Goal: Task Accomplishment & Management: Manage account settings

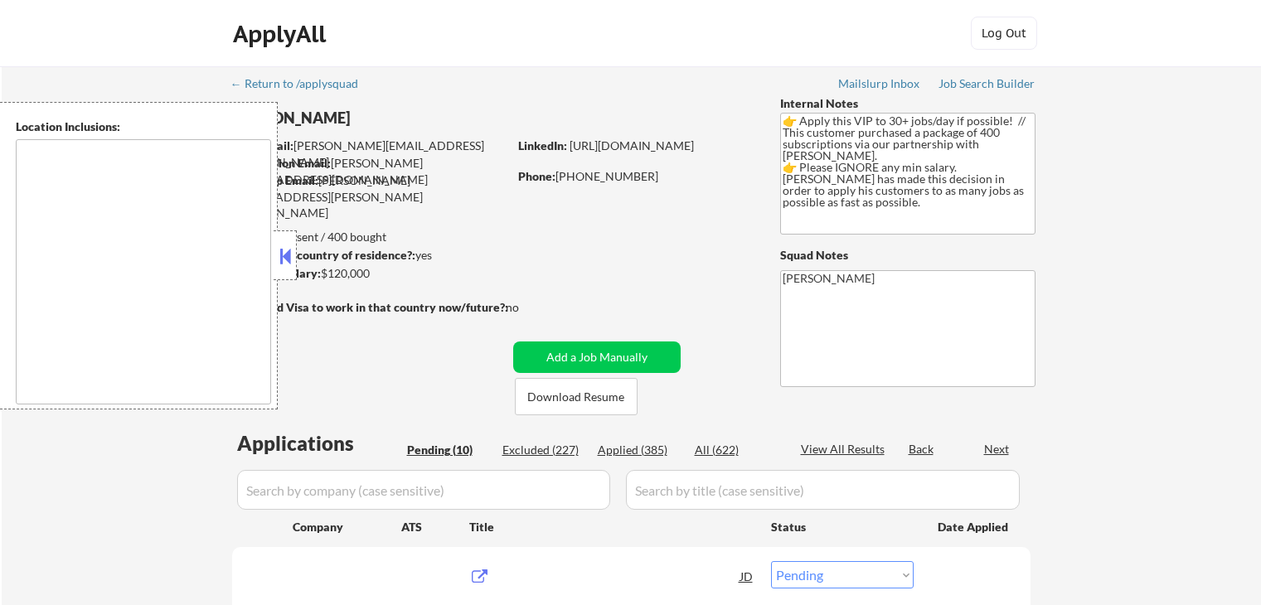
select select ""pending""
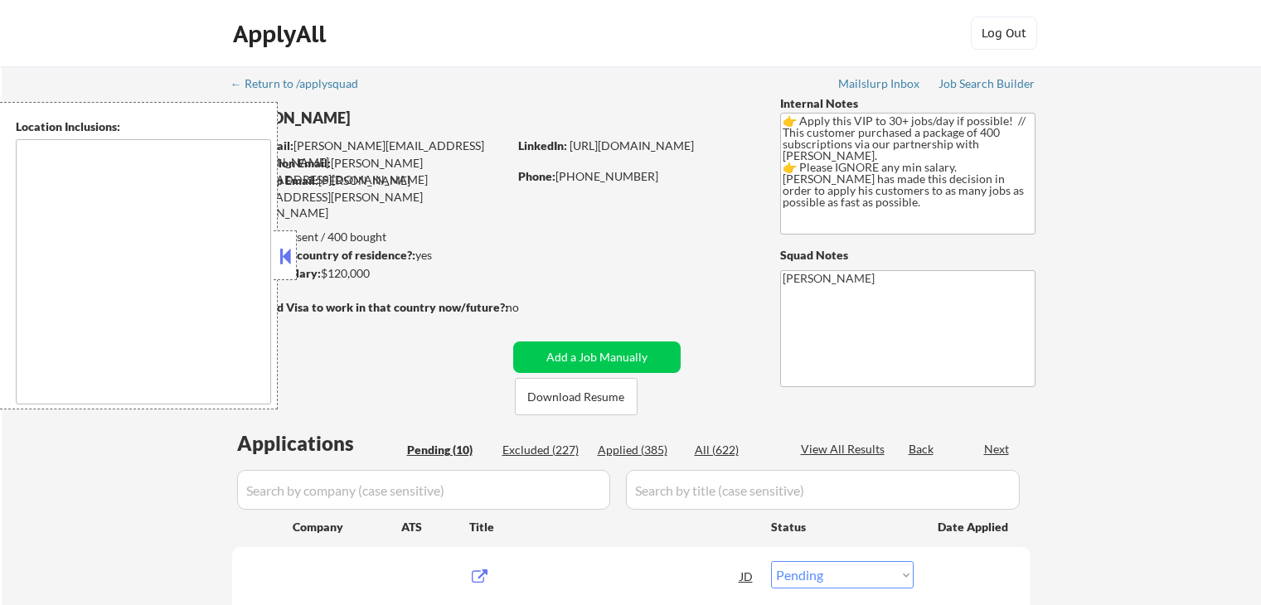
select select ""pending""
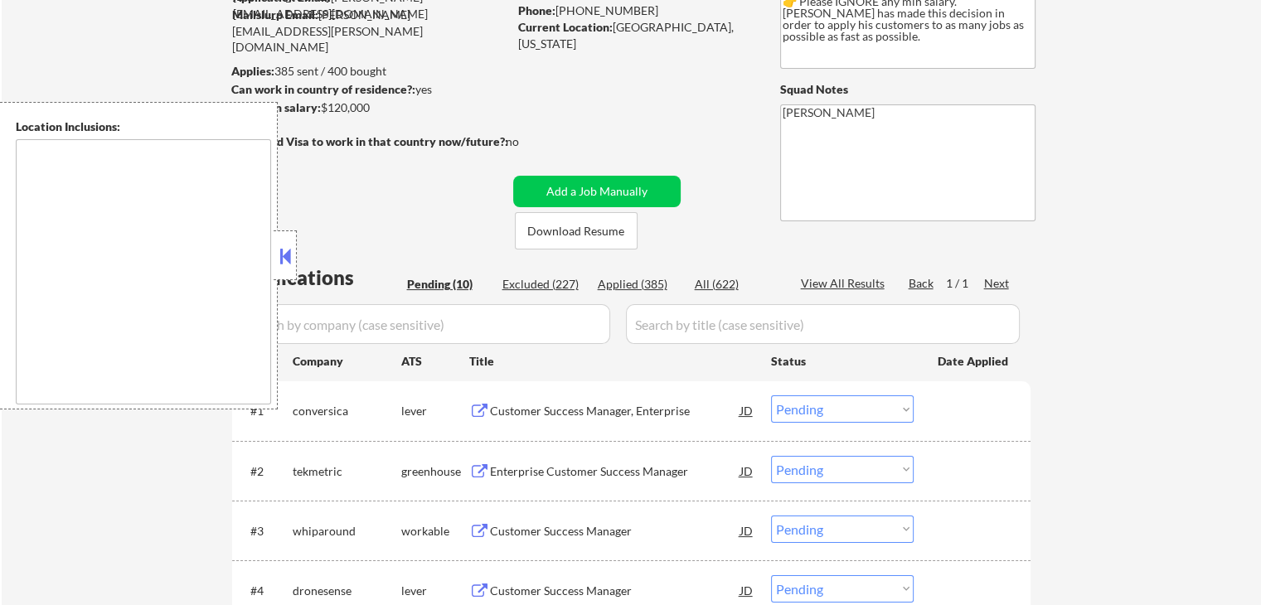
scroll to position [332, 0]
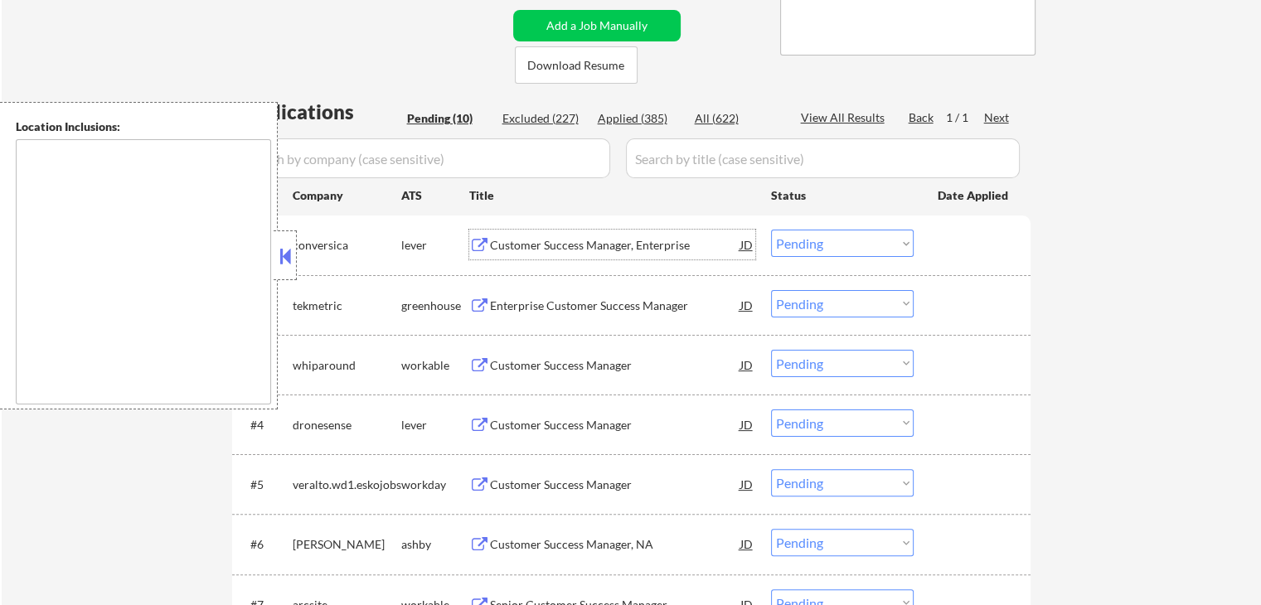
click at [513, 243] on div "Customer Success Manager, Enterprise" at bounding box center [615, 245] width 250 height 17
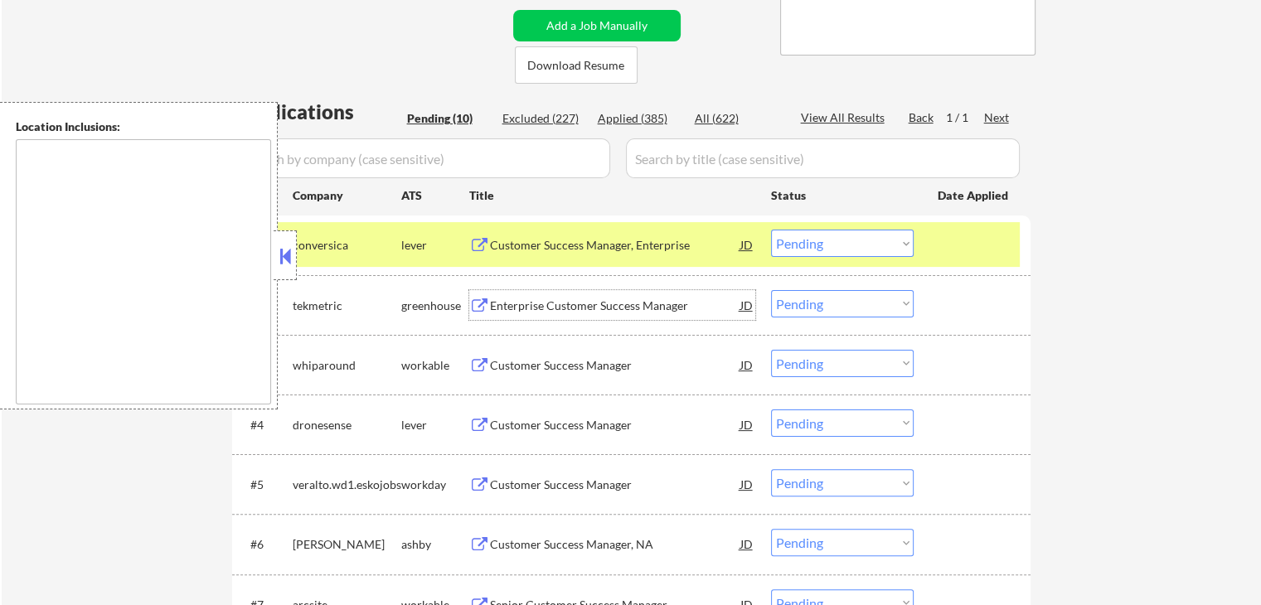
click at [544, 306] on div "Enterprise Customer Success Manager" at bounding box center [615, 306] width 250 height 17
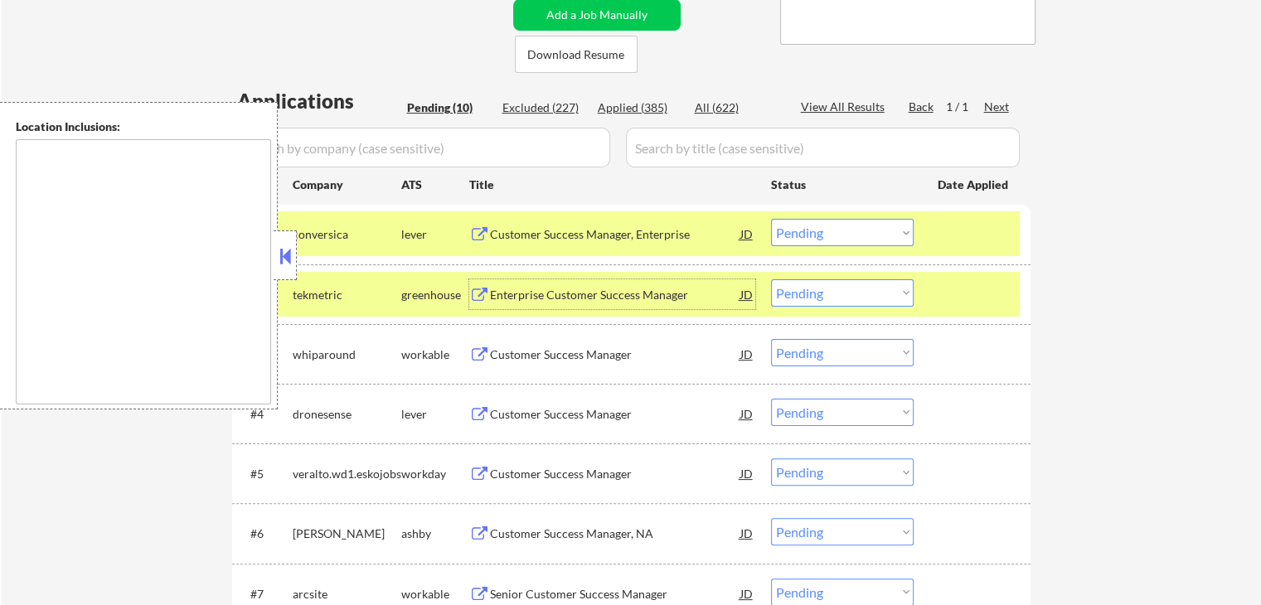
scroll to position [415, 0]
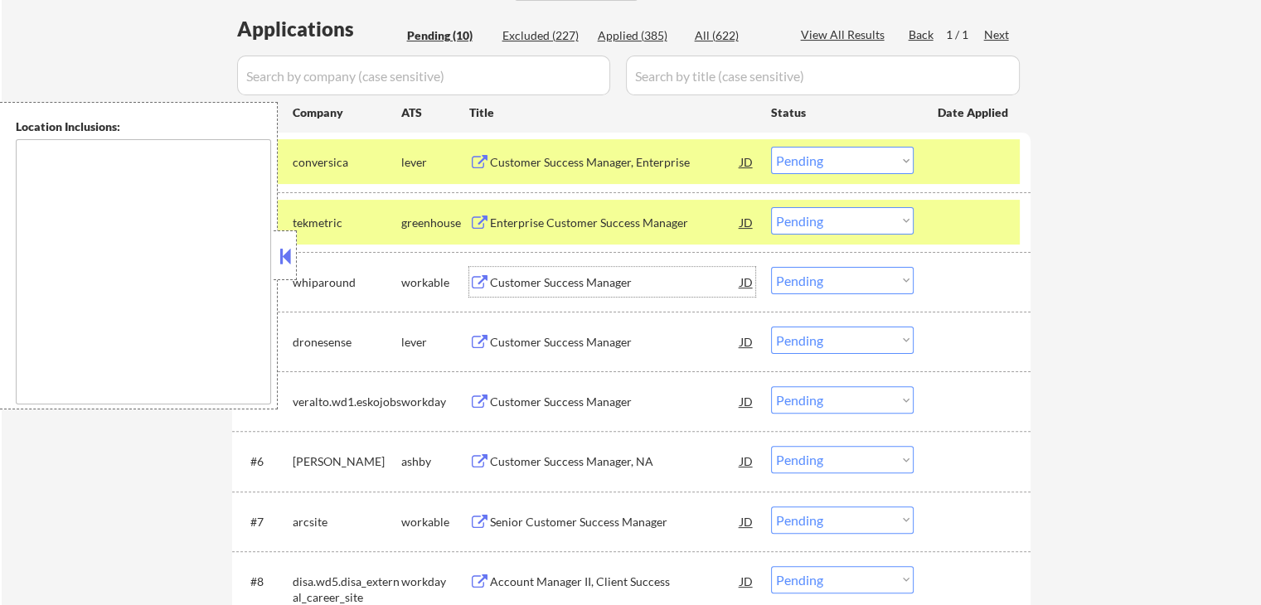
click at [539, 286] on div "Customer Success Manager" at bounding box center [615, 282] width 250 height 17
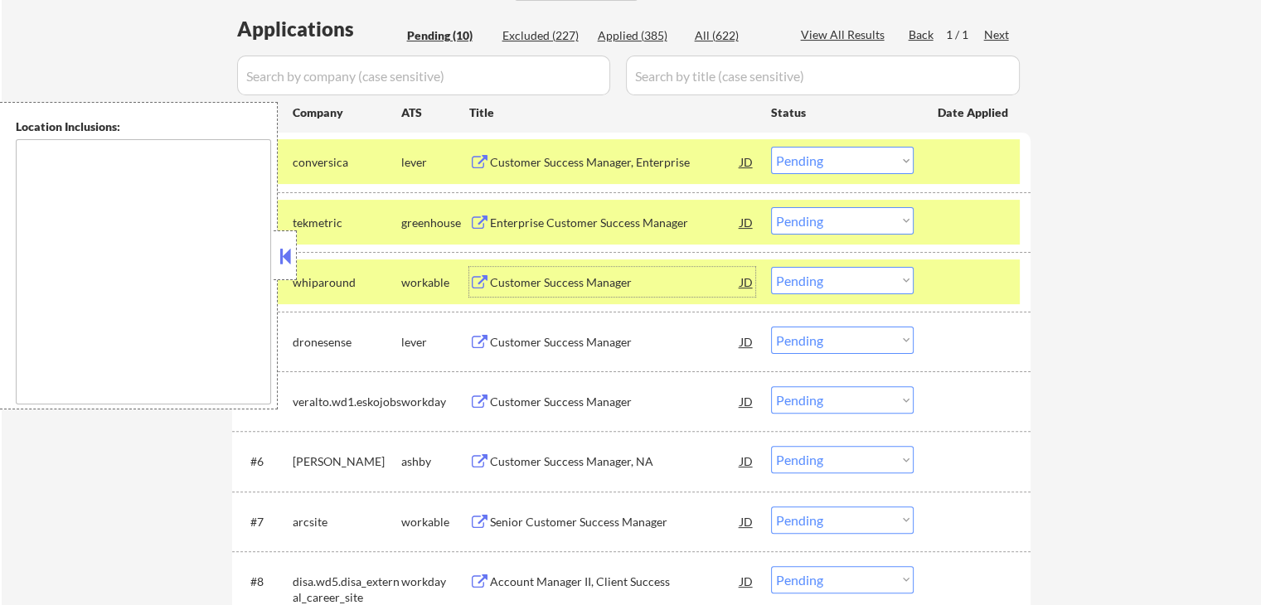
click at [525, 338] on div "Customer Success Manager" at bounding box center [615, 342] width 250 height 17
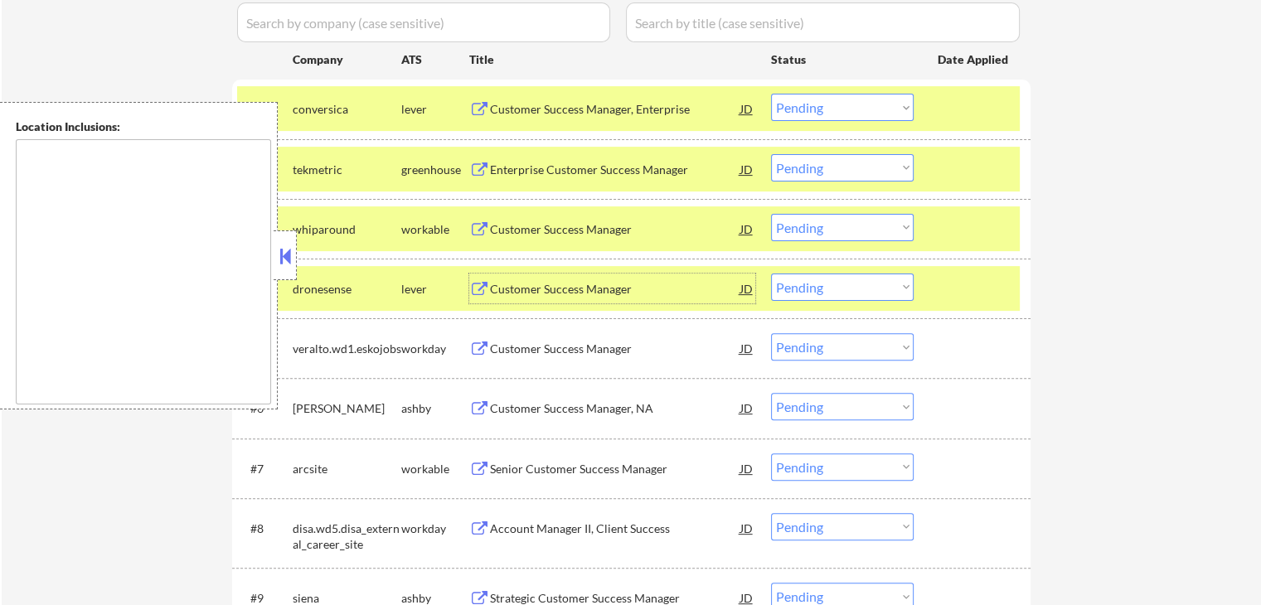
scroll to position [497, 0]
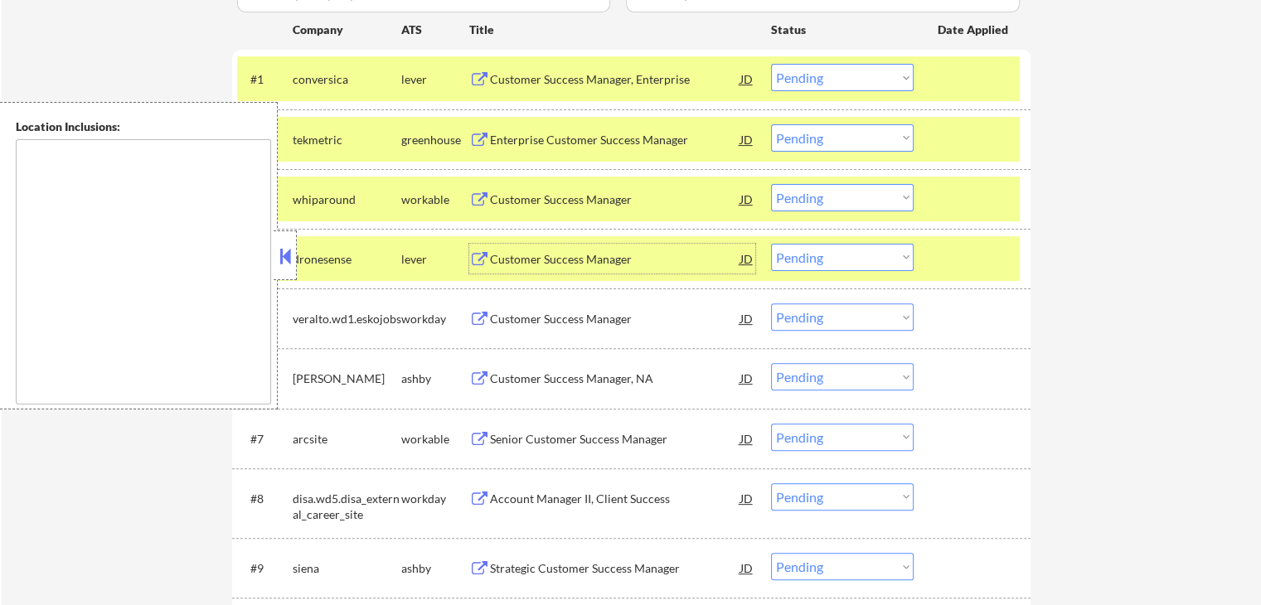
click at [811, 260] on select "Choose an option... Pending Applied Excluded (Questions) Excluded (Expired) Exc…" at bounding box center [842, 257] width 143 height 27
click at [771, 244] on select "Choose an option... Pending Applied Excluded (Questions) Excluded (Expired) Exc…" at bounding box center [842, 257] width 143 height 27
select select ""pending""
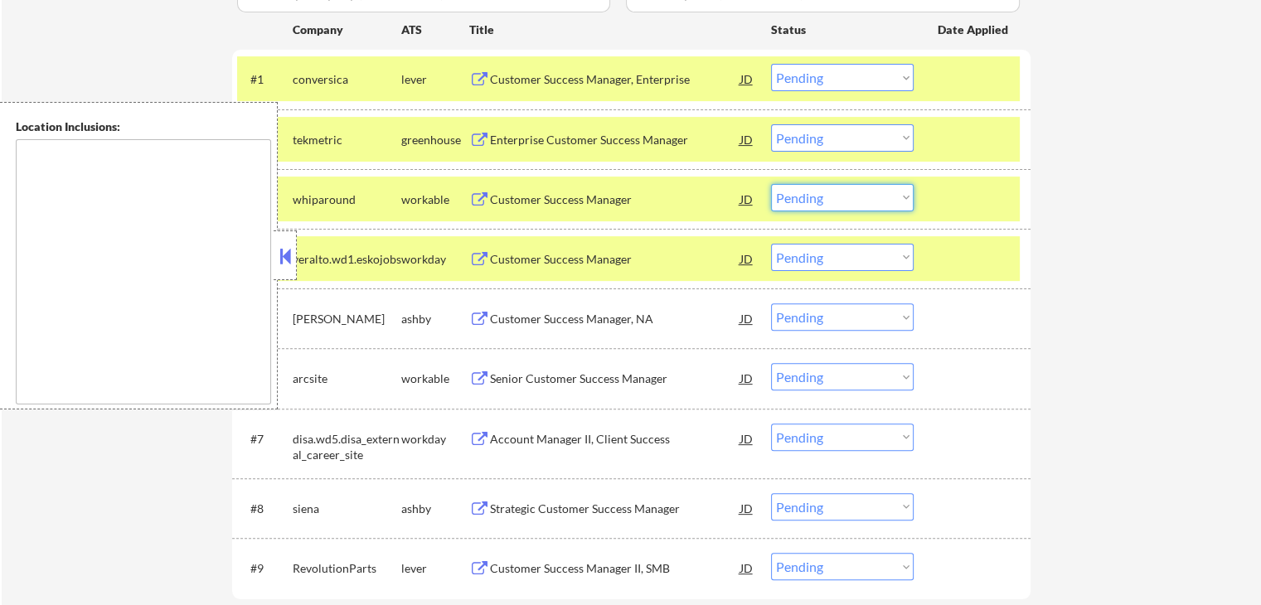
click at [817, 190] on select "Choose an option... Pending Applied Excluded (Questions) Excluded (Expired) Exc…" at bounding box center [842, 197] width 143 height 27
click at [771, 184] on select "Choose an option... Pending Applied Excluded (Questions) Excluded (Expired) Exc…" at bounding box center [842, 197] width 143 height 27
click at [539, 253] on div "Customer Success Manager" at bounding box center [615, 259] width 250 height 17
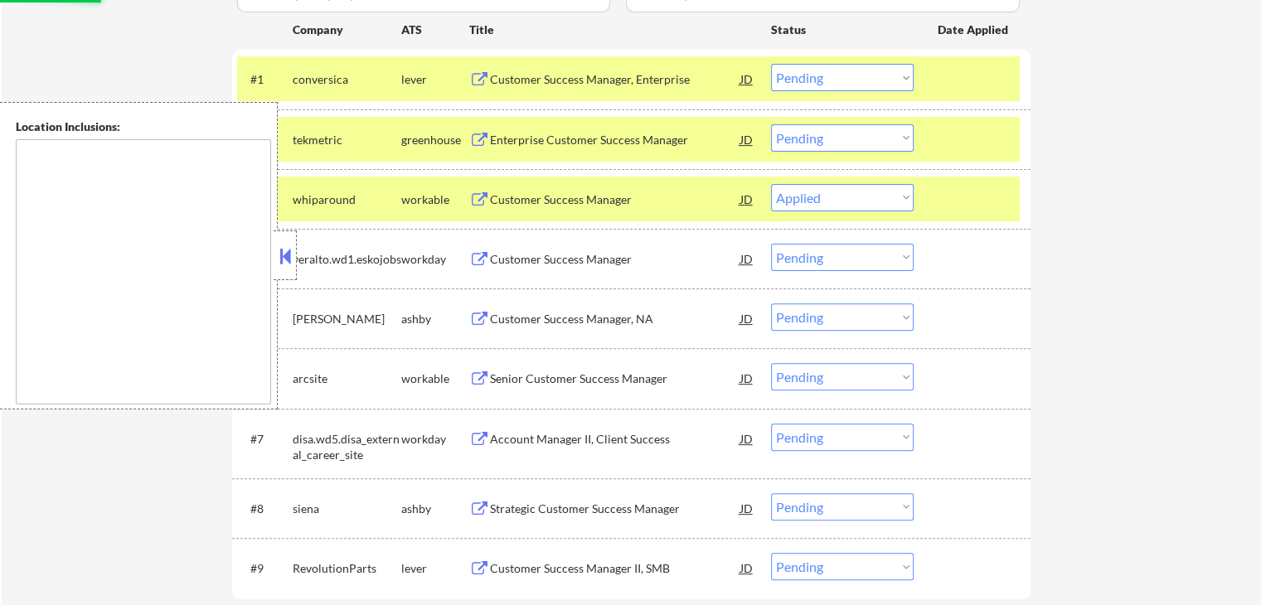
select select ""pending""
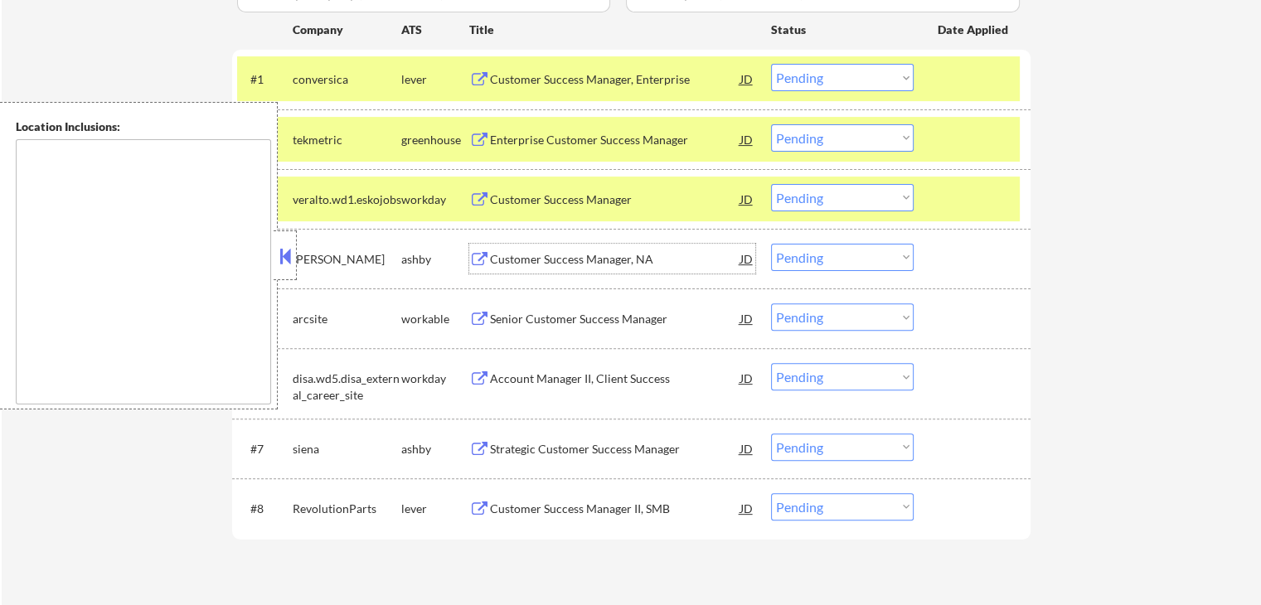
click at [500, 255] on div "Customer Success Manager, NA" at bounding box center [615, 259] width 250 height 17
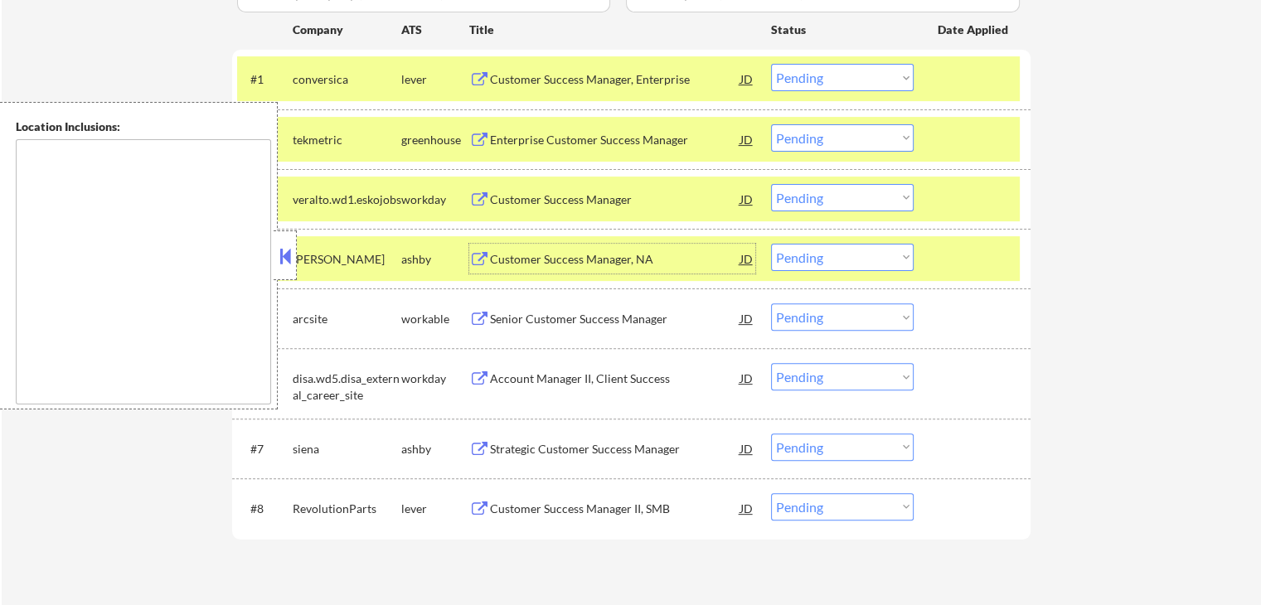
scroll to position [580, 0]
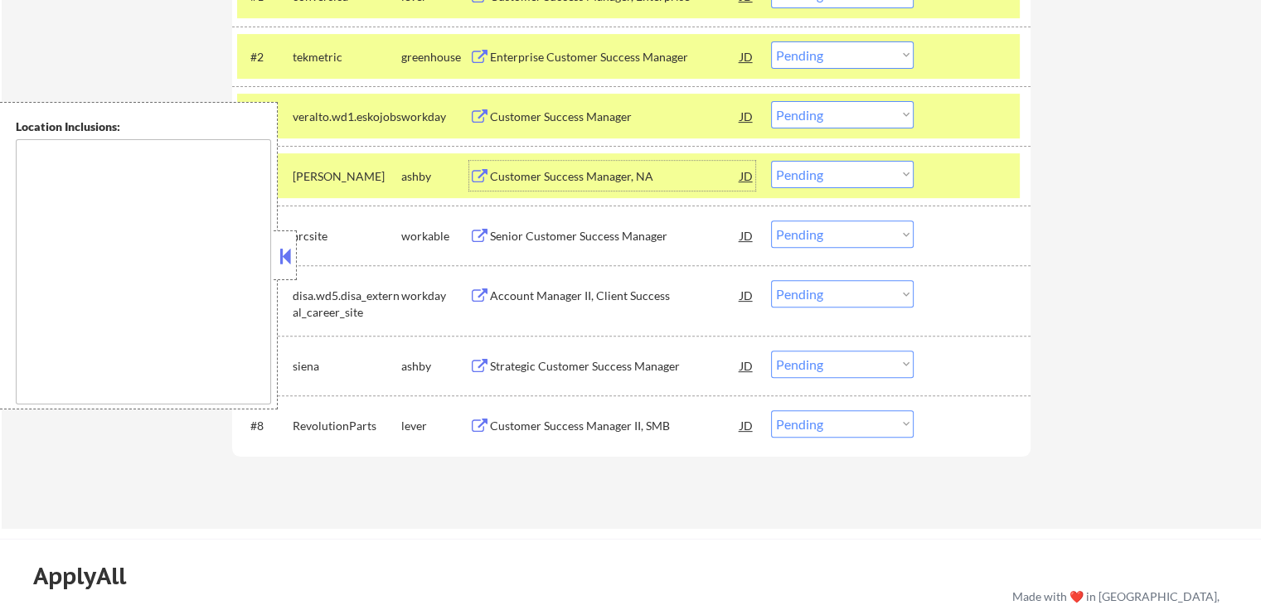
click at [823, 177] on select "Choose an option... Pending Applied Excluded (Questions) Excluded (Expired) Exc…" at bounding box center [842, 174] width 143 height 27
click at [771, 161] on select "Choose an option... Pending Applied Excluded (Questions) Excluded (Expired) Exc…" at bounding box center [842, 174] width 143 height 27
select select ""pending""
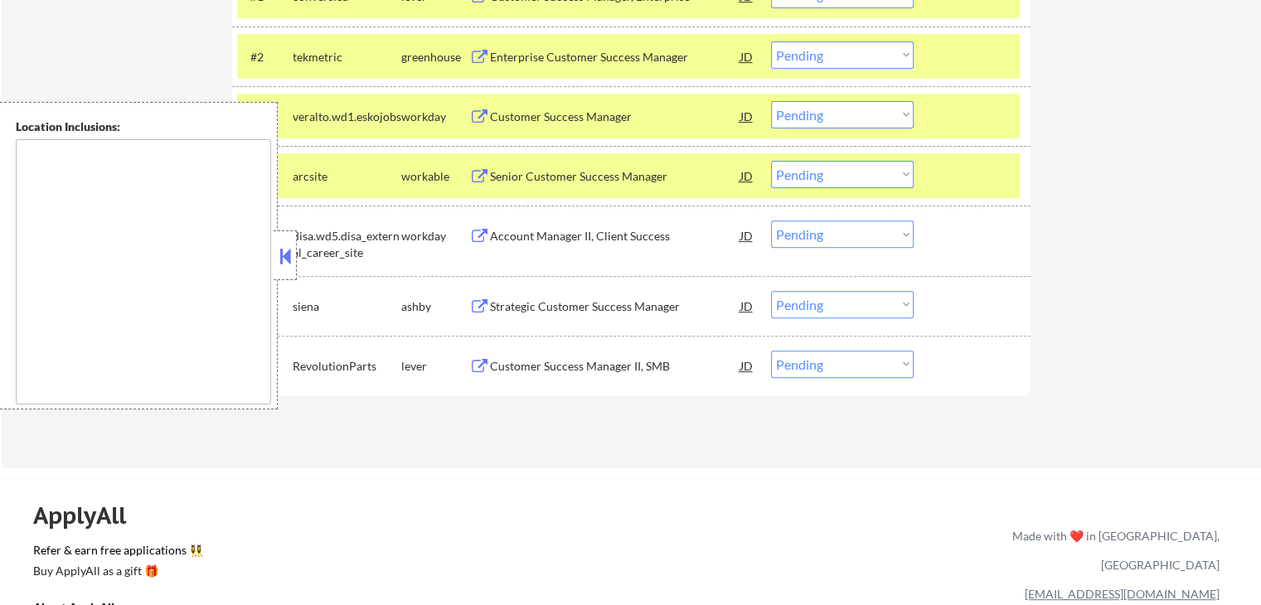
click at [828, 113] on select "Choose an option... Pending Applied Excluded (Questions) Excluded (Expired) Exc…" at bounding box center [842, 114] width 143 height 27
click at [771, 101] on select "Choose an option... Pending Applied Excluded (Questions) Excluded (Expired) Exc…" at bounding box center [842, 114] width 143 height 27
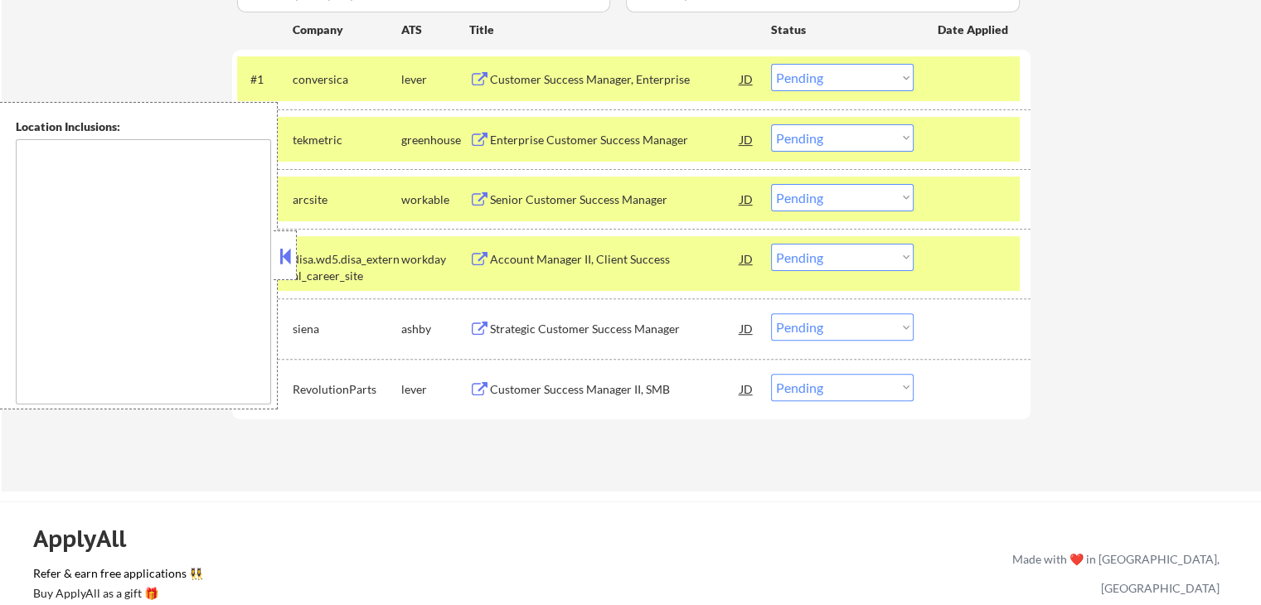
click at [498, 197] on div "Senior Customer Success Manager" at bounding box center [615, 200] width 250 height 17
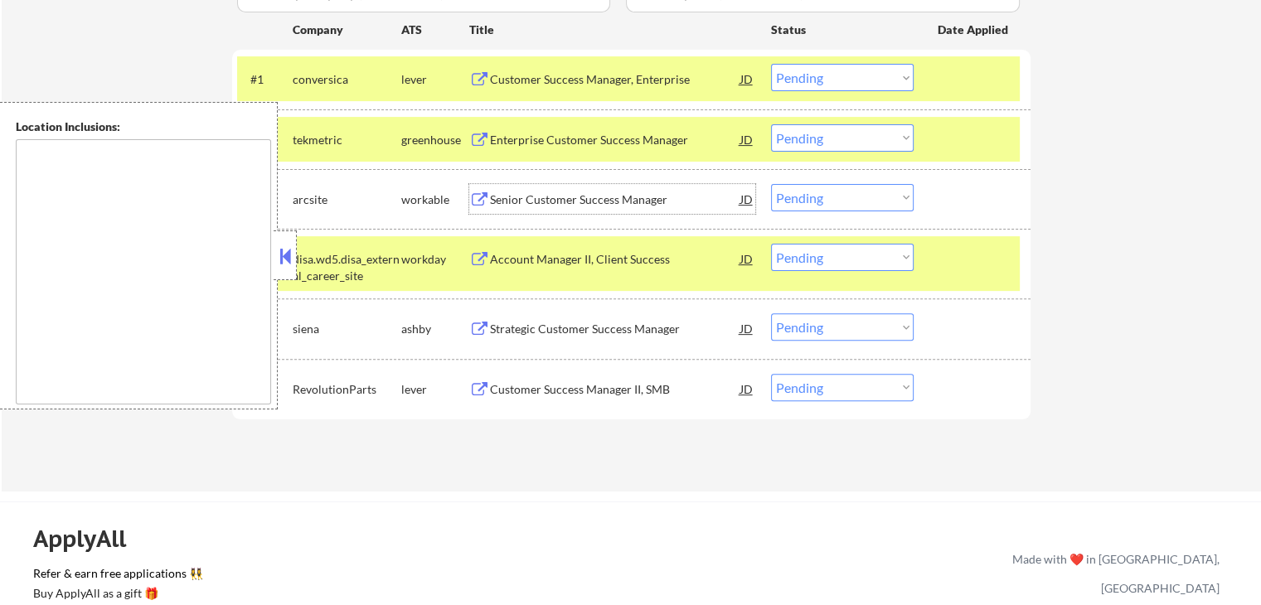
click at [840, 199] on select "Choose an option... Pending Applied Excluded (Questions) Excluded (Expired) Exc…" at bounding box center [842, 197] width 143 height 27
click at [771, 184] on select "Choose an option... Pending Applied Excluded (Questions) Excluded (Expired) Exc…" at bounding box center [842, 197] width 143 height 27
click at [520, 328] on div "Strategic Customer Success Manager" at bounding box center [615, 329] width 250 height 17
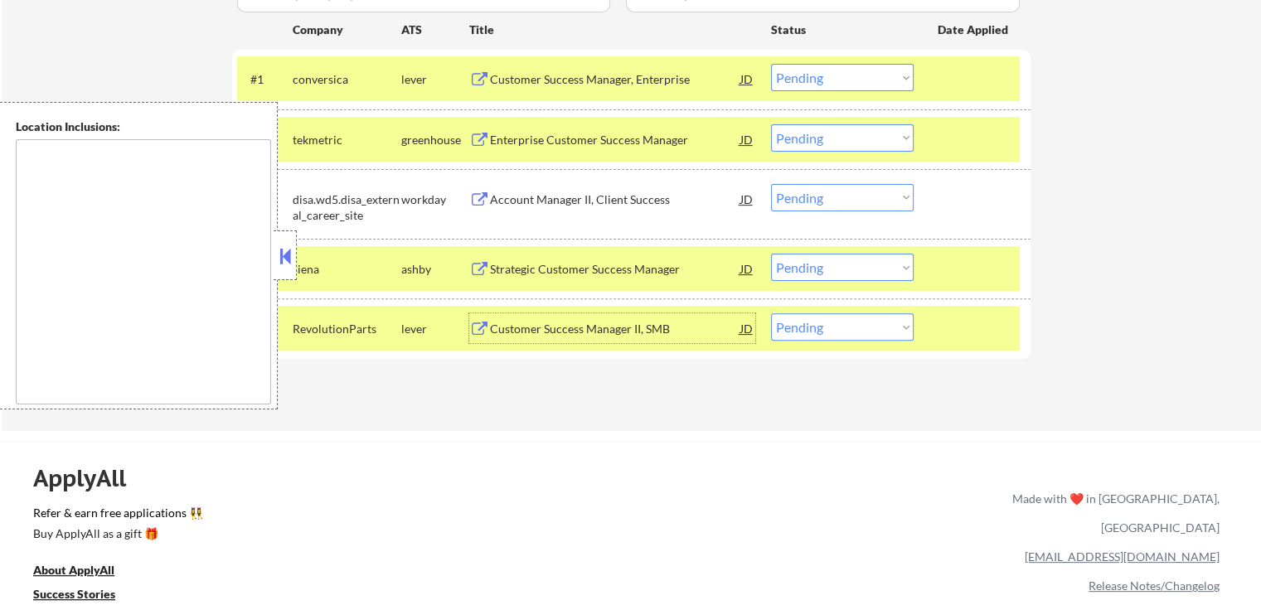
click at [557, 331] on div "Customer Success Manager II, SMB" at bounding box center [615, 329] width 250 height 17
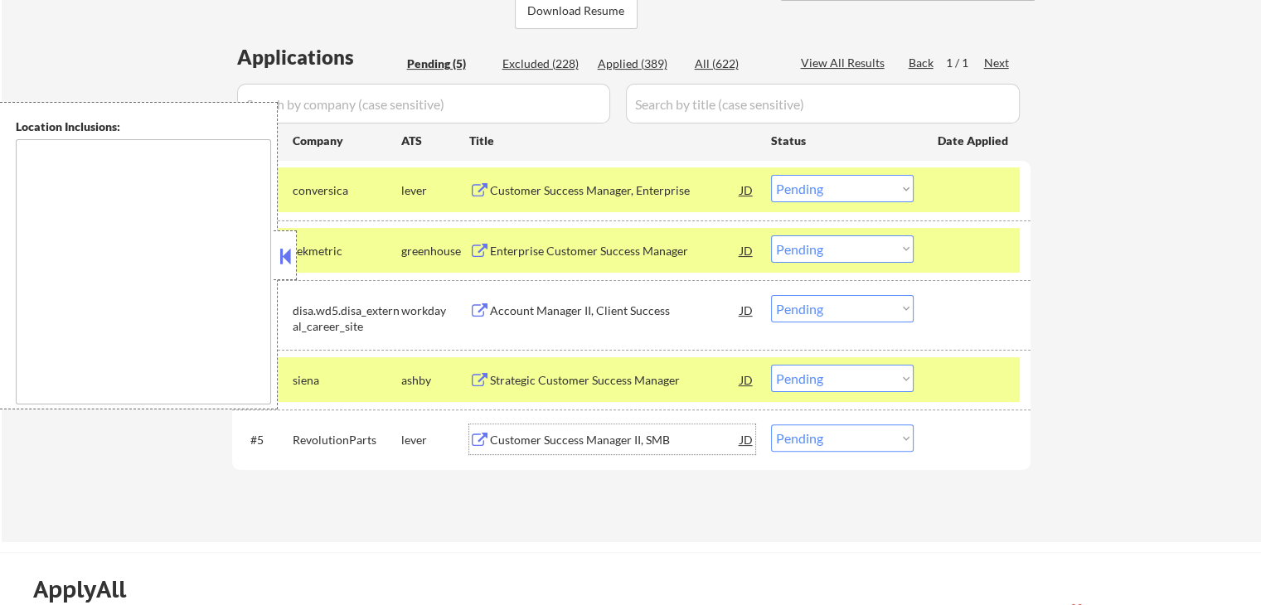
scroll to position [415, 0]
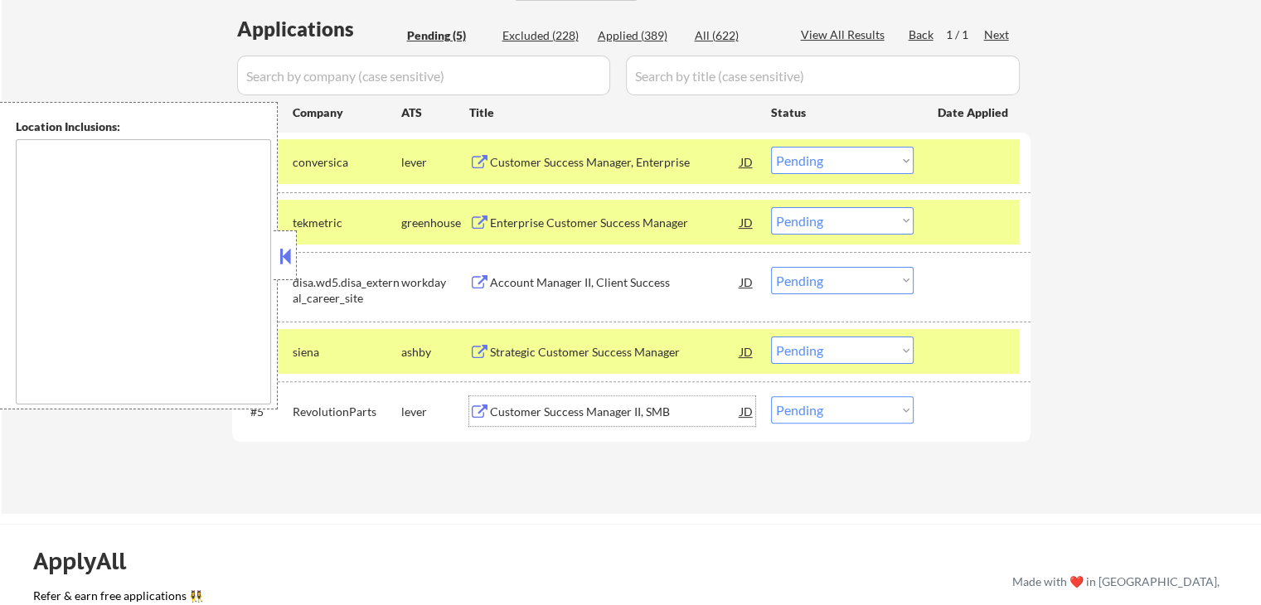
click at [516, 284] on div "Account Manager II, Client Success" at bounding box center [615, 282] width 250 height 17
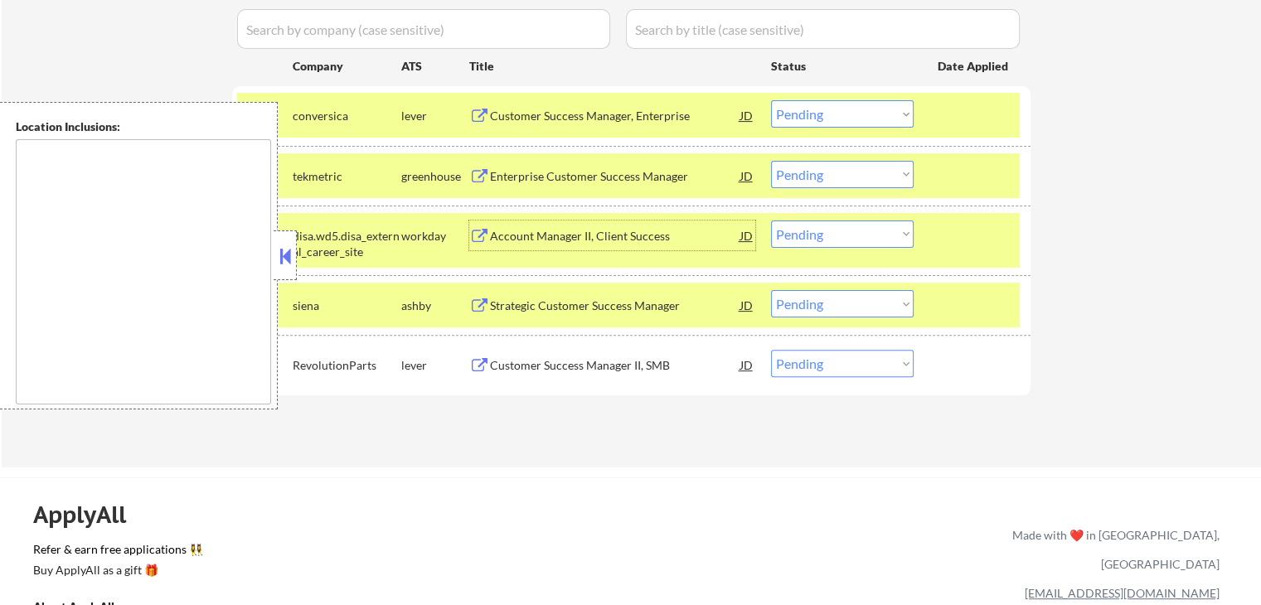
scroll to position [497, 0]
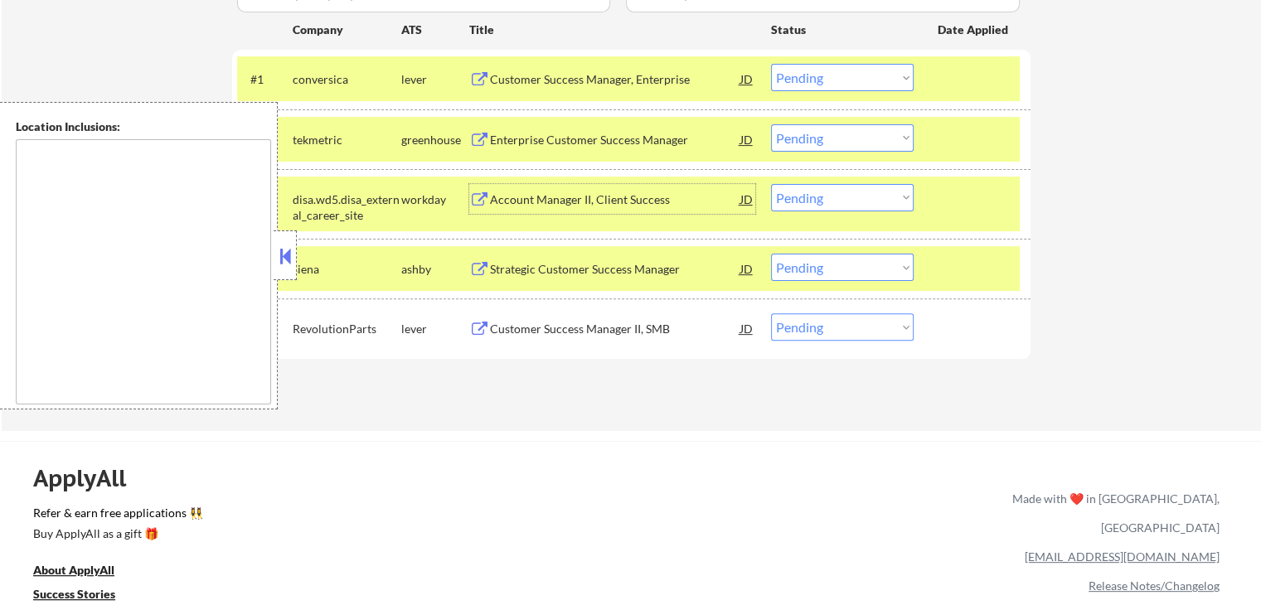
drag, startPoint x: 815, startPoint y: 192, endPoint x: 826, endPoint y: 207, distance: 19.1
click at [815, 192] on select "Choose an option... Pending Applied Excluded (Questions) Excluded (Expired) Exc…" at bounding box center [842, 197] width 143 height 27
click at [771, 184] on select "Choose an option... Pending Applied Excluded (Questions) Excluded (Expired) Exc…" at bounding box center [842, 197] width 143 height 27
select select ""pending""
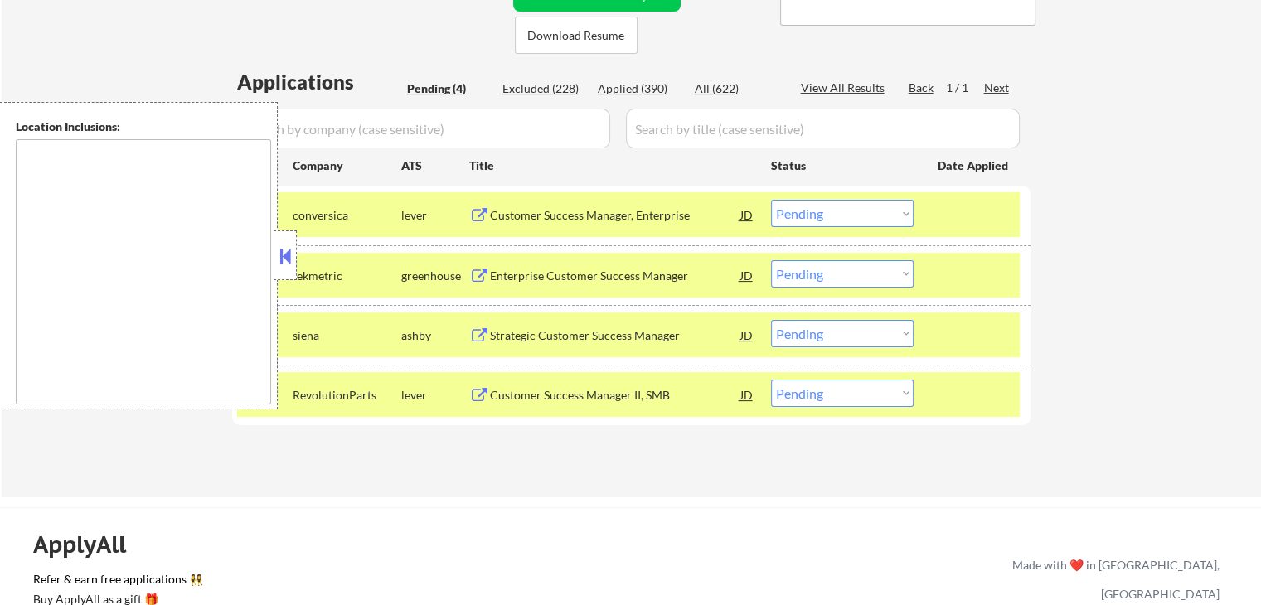
scroll to position [332, 0]
